Goal: Transaction & Acquisition: Purchase product/service

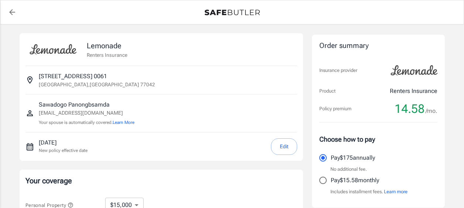
select select "15000"
select select "500"
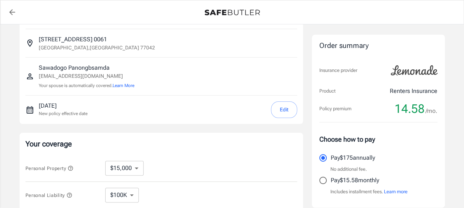
click at [285, 111] on button "Edit" at bounding box center [284, 109] width 26 height 17
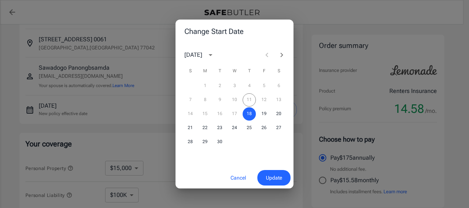
click at [252, 98] on div "7 8 9 10 11 12 13" at bounding box center [235, 99] width 118 height 13
click at [256, 150] on div "1 2 3 4 5 6 7 8 9 10 11 12 13 14 15 16 17 18 19 20 21 22 23 24 25 26 27 28 29 30" at bounding box center [235, 123] width 118 height 89
click at [241, 176] on button "Cancel" at bounding box center [238, 178] width 32 height 16
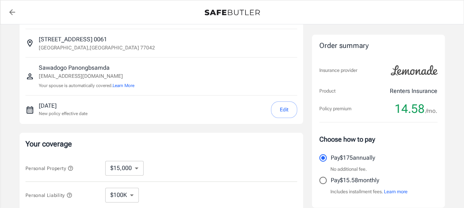
click at [30, 110] on icon "New policy start date" at bounding box center [29, 110] width 9 height 9
click at [45, 109] on div "[DATE] New policy effective date" at bounding box center [63, 109] width 49 height 17
click at [32, 110] on icon "New policy start date" at bounding box center [30, 109] width 7 height 7
click at [96, 115] on div "[DATE] New policy effective date Edit" at bounding box center [168, 109] width 258 height 17
click at [106, 110] on div "[DATE] New policy effective date Edit" at bounding box center [168, 109] width 258 height 17
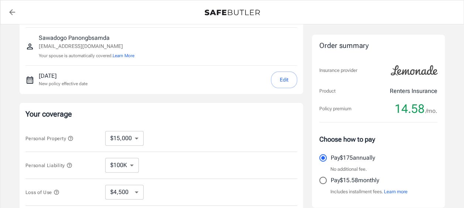
scroll to position [74, 0]
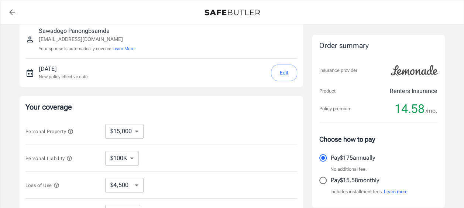
click at [139, 129] on select "$10,000 $15,000 $20,000 $25,000 $30,000 $40,000 $50,000 $100K $150K $200K $250K" at bounding box center [124, 131] width 38 height 15
select select "10000"
select select "3000"
click at [134, 156] on select "$100K $200K $300K $400K $500K" at bounding box center [122, 158] width 34 height 15
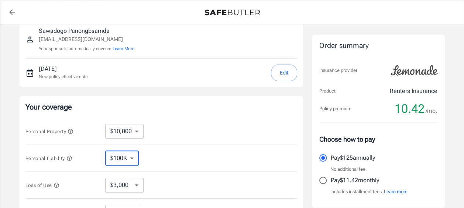
select select "300000"
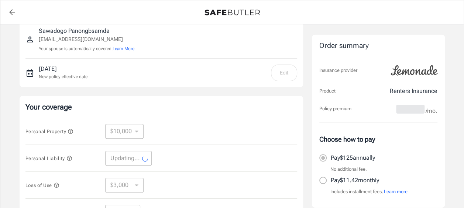
select select "300000"
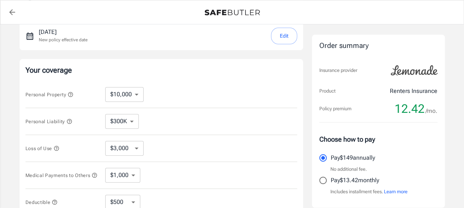
scroll to position [0, 0]
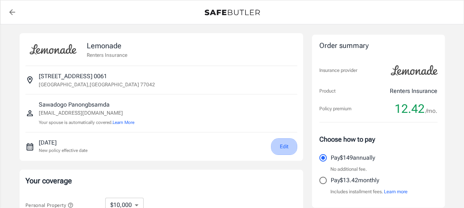
click at [288, 147] on button "Edit" at bounding box center [284, 146] width 26 height 17
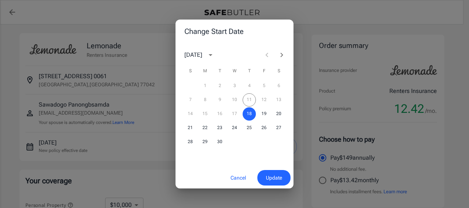
click at [251, 99] on div "7 8 9 10 11 12 13" at bounding box center [235, 99] width 118 height 13
click at [251, 98] on div "7 8 9 10 11 12 13" at bounding box center [235, 99] width 118 height 13
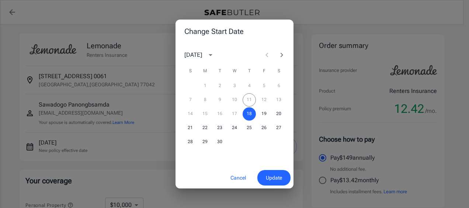
click at [251, 98] on div "7 8 9 10 11 12 13" at bounding box center [235, 99] width 118 height 13
click at [251, 97] on div "7 8 9 10 11 12 13" at bounding box center [235, 99] width 118 height 13
click at [250, 100] on div "7 8 9 10 11 12 13" at bounding box center [235, 99] width 118 height 13
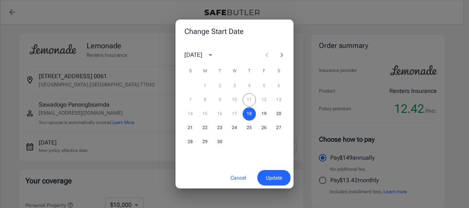
click at [250, 100] on div "7 8 9 10 11 12 13" at bounding box center [235, 99] width 118 height 13
click at [241, 176] on button "Cancel" at bounding box center [238, 178] width 32 height 16
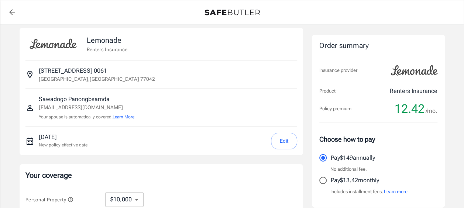
scroll to position [37, 0]
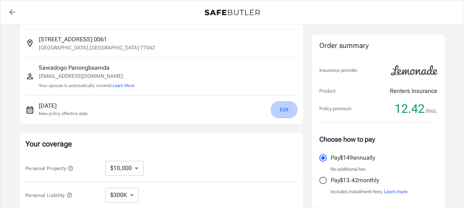
click at [287, 109] on button "Edit" at bounding box center [284, 109] width 26 height 17
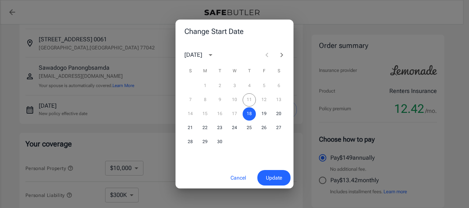
click at [249, 99] on div "7 8 9 10 11 12 13" at bounding box center [235, 99] width 118 height 13
click at [266, 54] on div at bounding box center [275, 55] width 30 height 15
click at [280, 54] on icon "Next month" at bounding box center [282, 55] width 9 height 9
click at [265, 57] on icon "Previous month" at bounding box center [267, 55] width 9 height 9
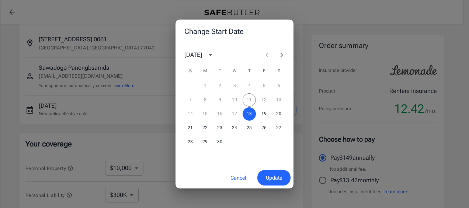
click at [247, 103] on div "7 8 9 10 11 12 13" at bounding box center [235, 99] width 118 height 13
click at [149, 115] on div "Change Start Date [DATE] S M T W T F S 1 2 3 4 5 6 7 8 9 10 11 12 13 14 15 16 1…" at bounding box center [234, 104] width 469 height 208
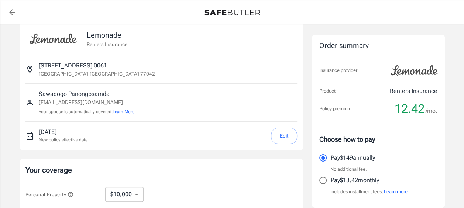
scroll to position [0, 0]
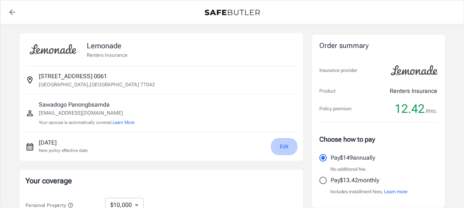
click at [285, 146] on button "Edit" at bounding box center [284, 146] width 26 height 17
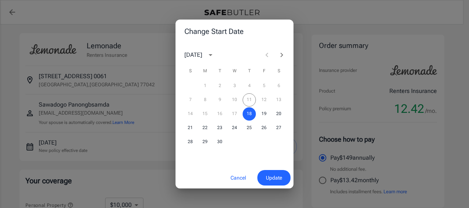
click at [358, 13] on div "Change Start Date [DATE] S M T W T F S 1 2 3 4 5 6 7 8 9 10 11 12 13 14 15 16 1…" at bounding box center [234, 104] width 469 height 208
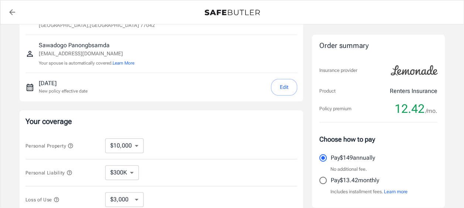
scroll to position [74, 0]
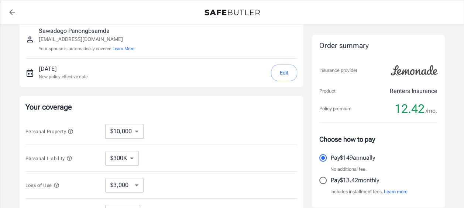
click at [286, 71] on button "Edit" at bounding box center [284, 73] width 26 height 17
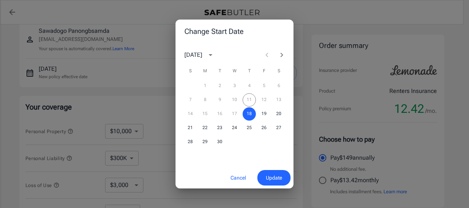
click at [251, 99] on div "7 8 9 10 11 12 13" at bounding box center [235, 99] width 118 height 13
click at [232, 176] on button "Cancel" at bounding box center [238, 178] width 32 height 16
